Goal: Task Accomplishment & Management: Use online tool/utility

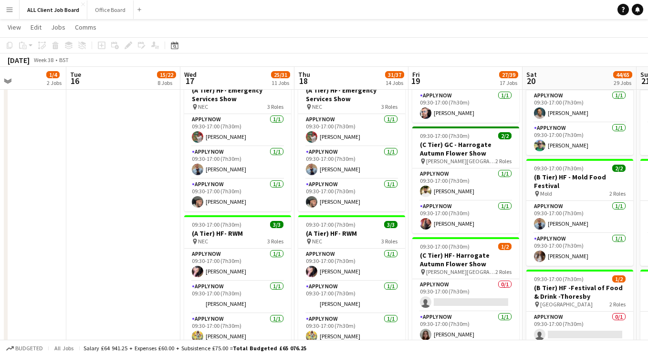
scroll to position [686, 0]
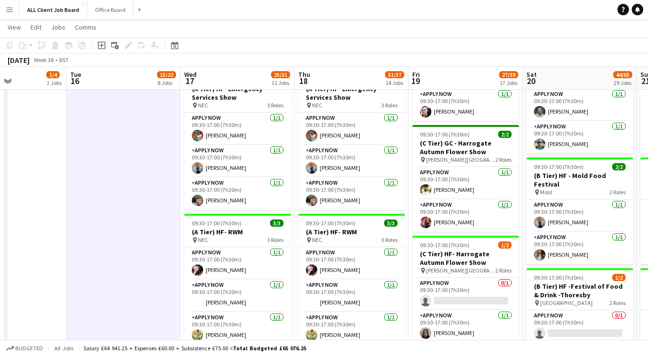
click at [255, 49] on app-toolbar "Copy Paste Paste Command V Paste with crew Command Shift V Paste linked Job [GE…" at bounding box center [324, 45] width 648 height 16
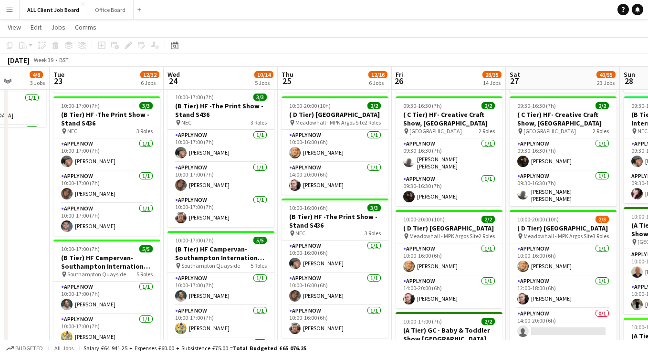
scroll to position [507, 0]
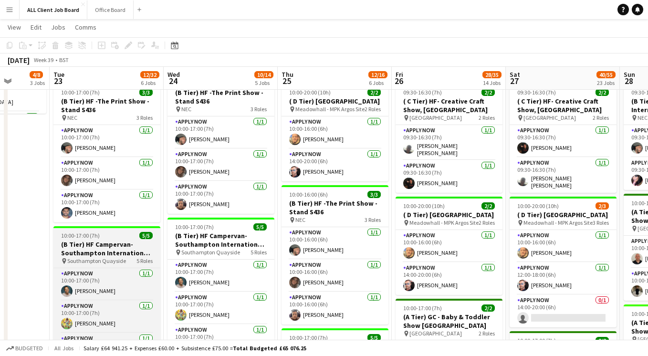
click at [125, 245] on h3 "(B Tier) HF Campervan- Southampton International Boat Show" at bounding box center [106, 248] width 107 height 17
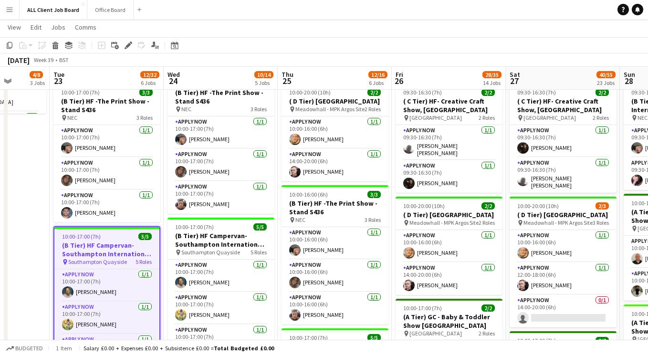
click at [125, 245] on h3 "(B Tier) HF Campervan- Southampton International Boat Show" at bounding box center [106, 249] width 105 height 17
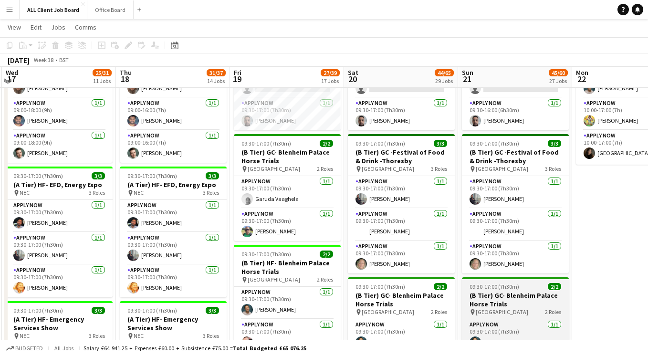
scroll to position [457, 0]
